Goal: Information Seeking & Learning: Learn about a topic

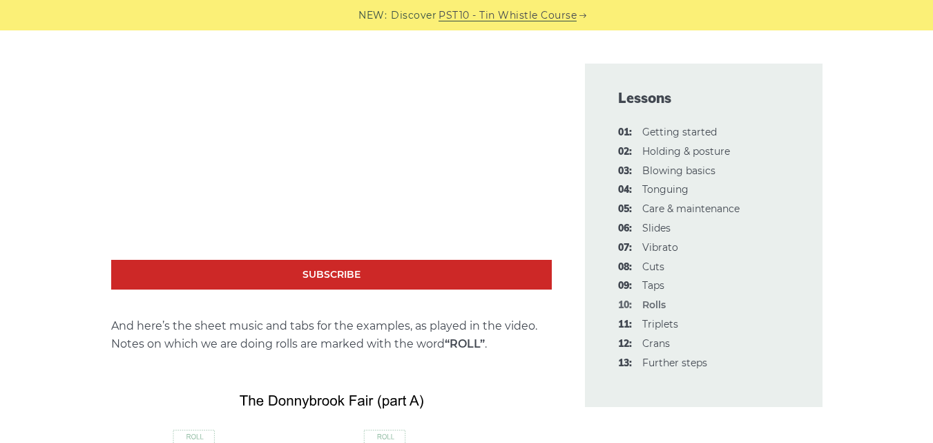
scroll to position [2003, 0]
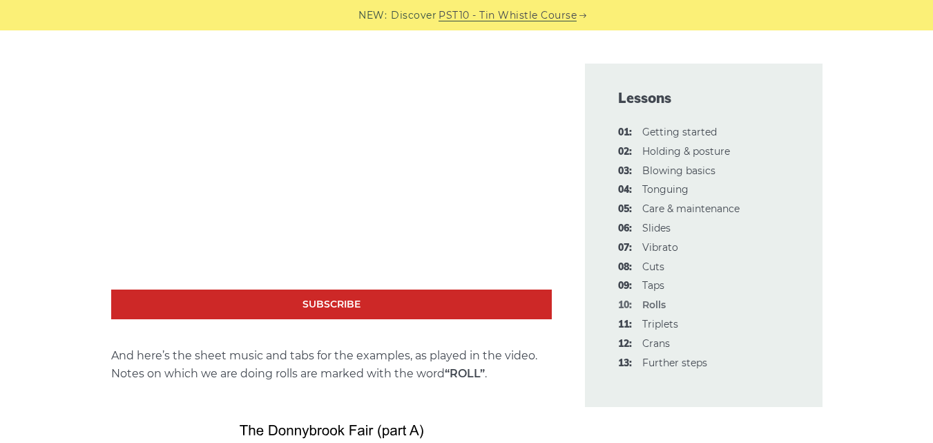
drag, startPoint x: 11, startPoint y: 198, endPoint x: 19, endPoint y: 195, distance: 8.7
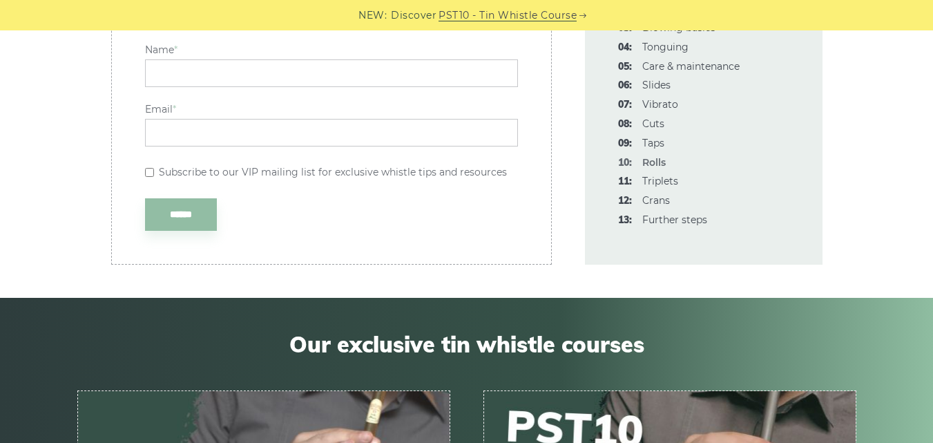
scroll to position [4421, 0]
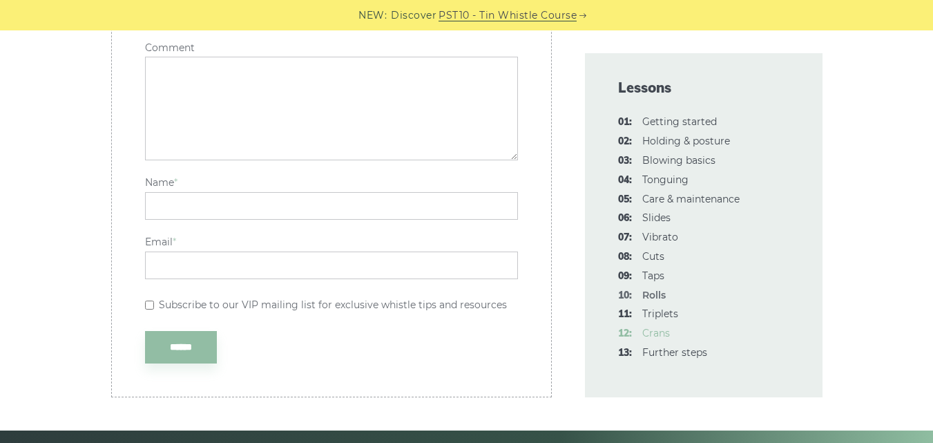
click at [658, 332] on link "12: Crans" at bounding box center [656, 333] width 28 height 12
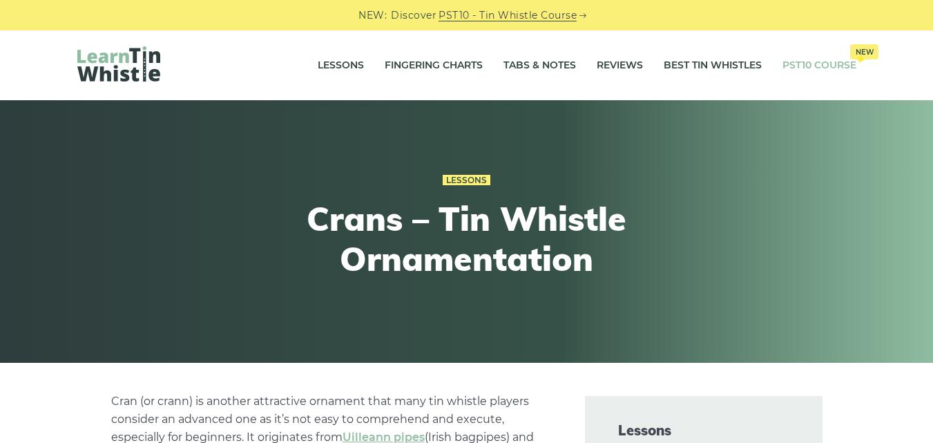
click at [814, 62] on link "PST10 Course New" at bounding box center [820, 65] width 74 height 35
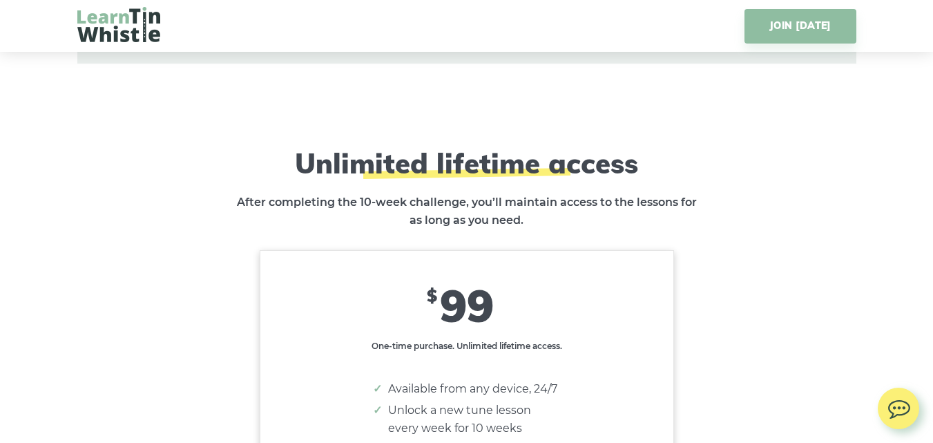
scroll to position [7992, 0]
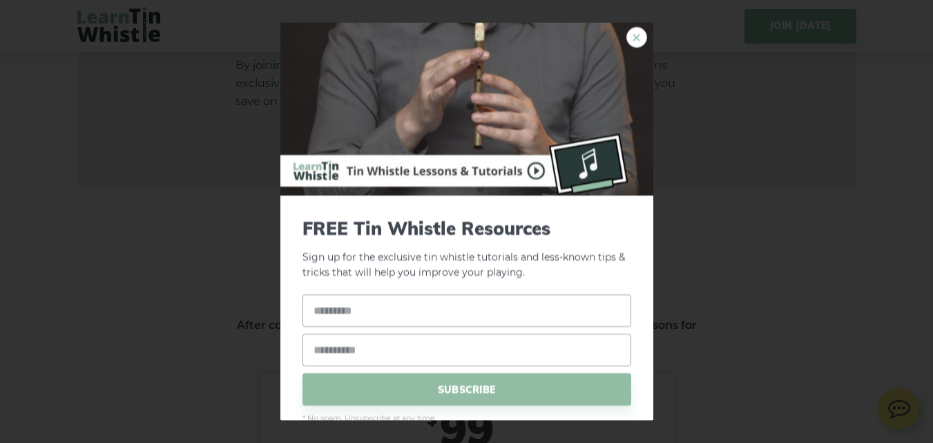
click at [627, 39] on link "×" at bounding box center [637, 36] width 21 height 21
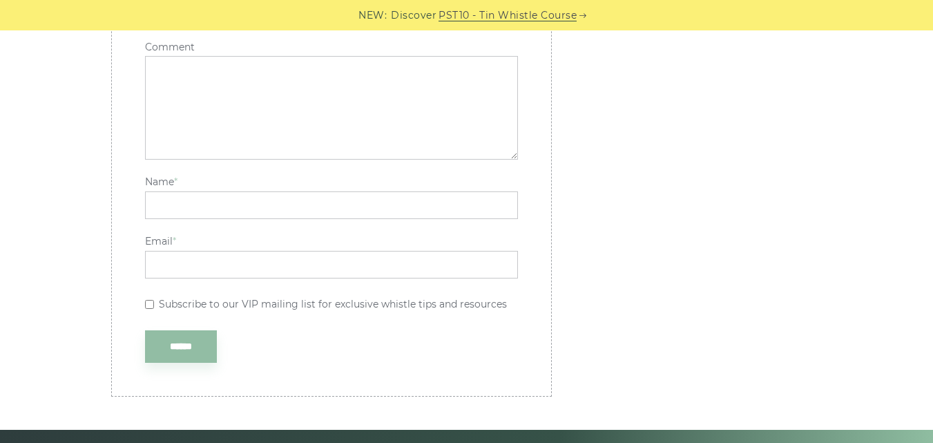
scroll to position [4421, 0]
